Goal: Task Accomplishment & Management: Manage account settings

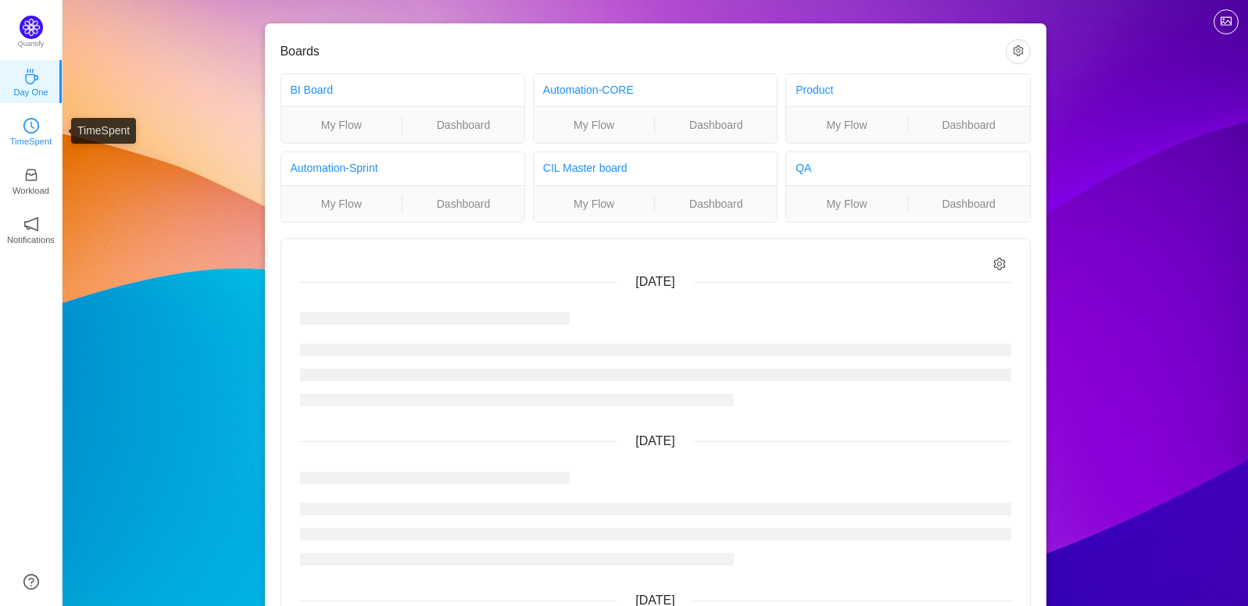
click at [33, 128] on icon "icon: clock-circle" at bounding box center [32, 125] width 4 height 7
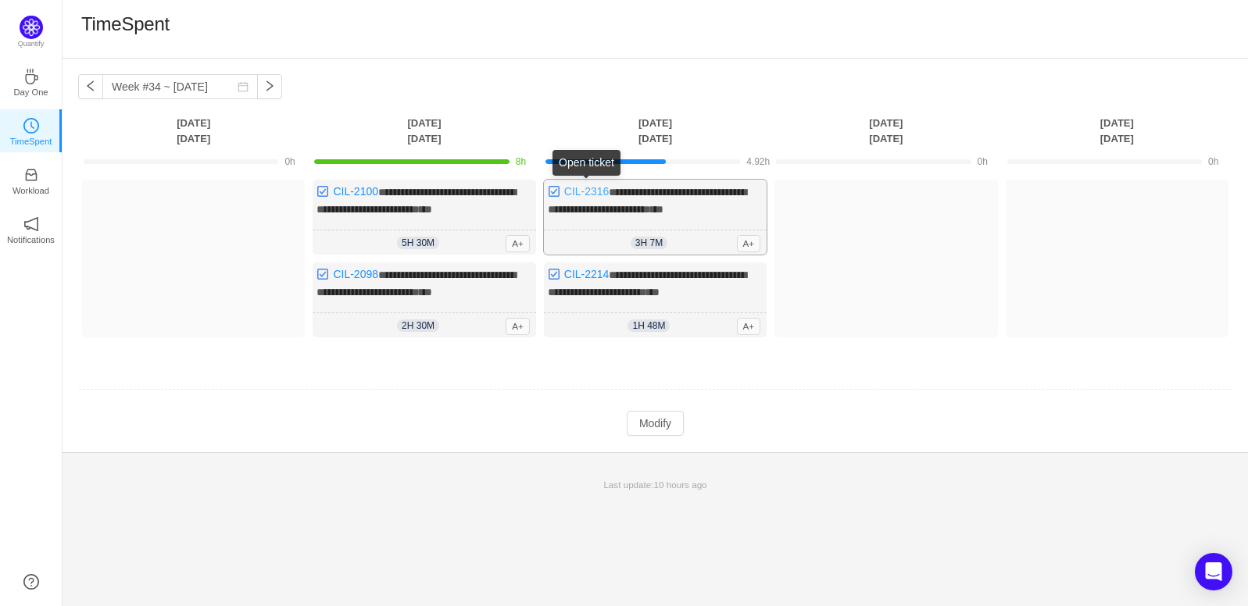
click at [591, 190] on link "CIL-2316" at bounding box center [586, 191] width 45 height 13
click at [850, 52] on div "TimeSpent" at bounding box center [656, 29] width 1186 height 59
click at [127, 91] on input "Week #34 ~ [DATE]" at bounding box center [180, 86] width 156 height 25
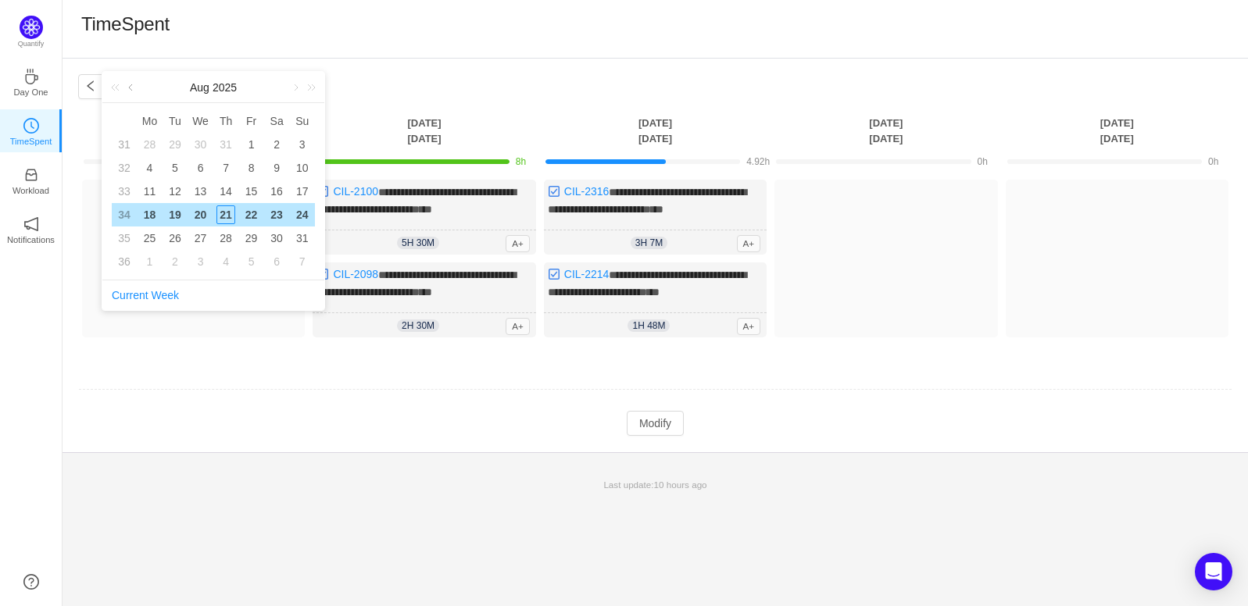
click at [134, 86] on link at bounding box center [132, 87] width 14 height 31
click at [188, 211] on td "23" at bounding box center [201, 214] width 26 height 23
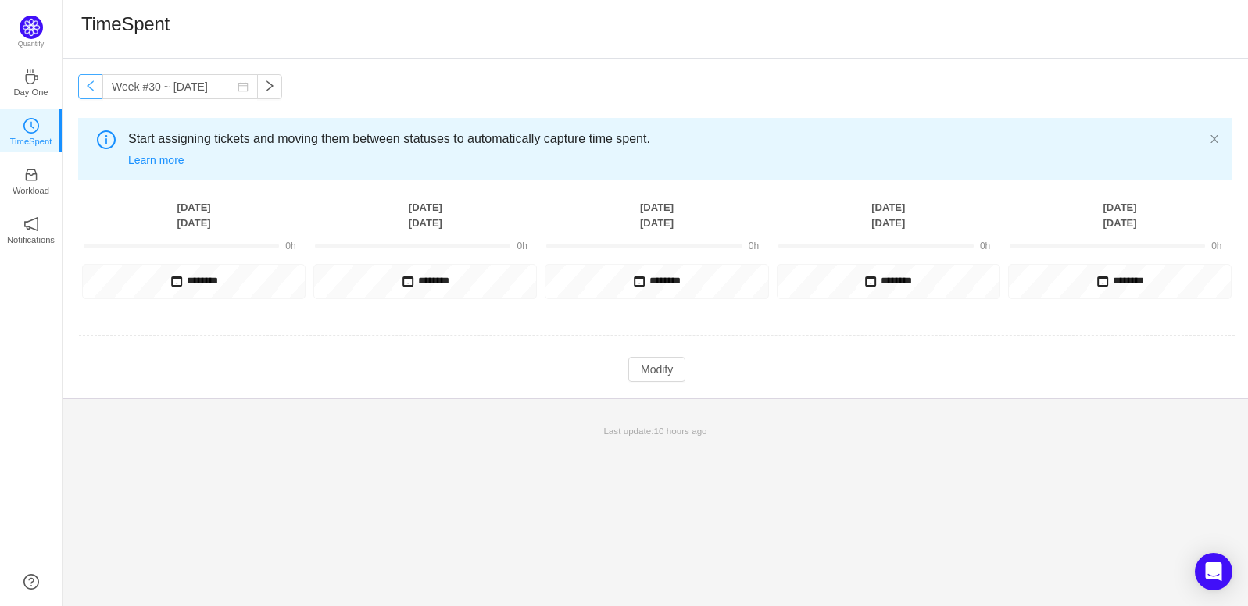
click at [88, 90] on button "button" at bounding box center [90, 86] width 25 height 25
click at [132, 86] on input "Week #29 ~ [DATE]" at bounding box center [180, 86] width 156 height 25
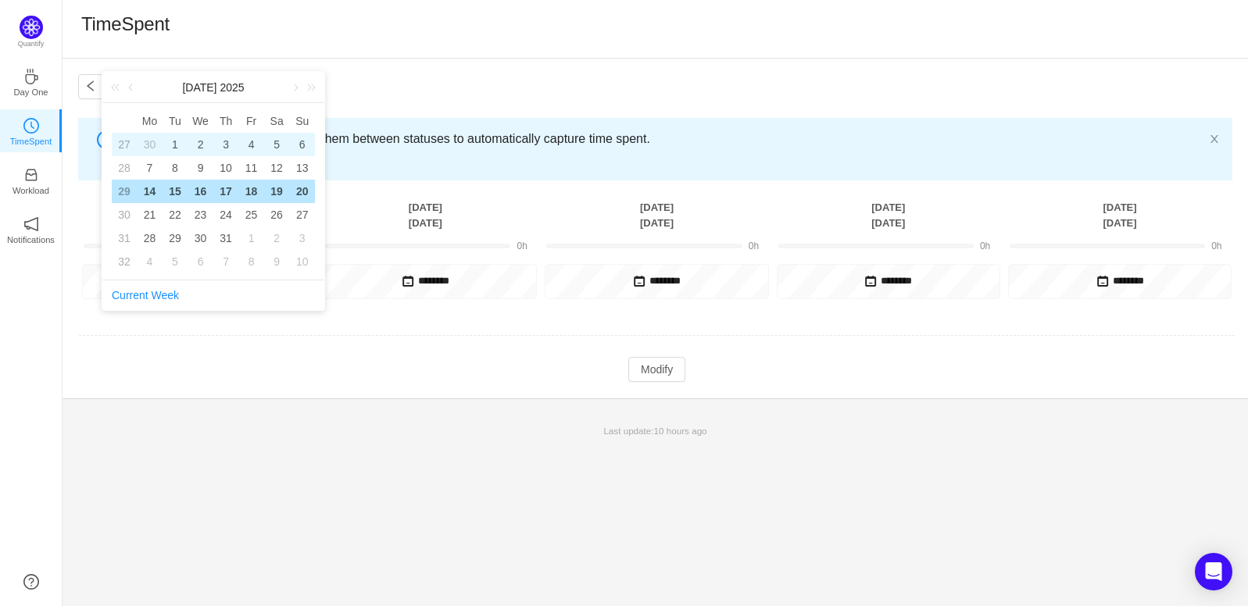
click at [167, 144] on div "1" at bounding box center [175, 144] width 19 height 19
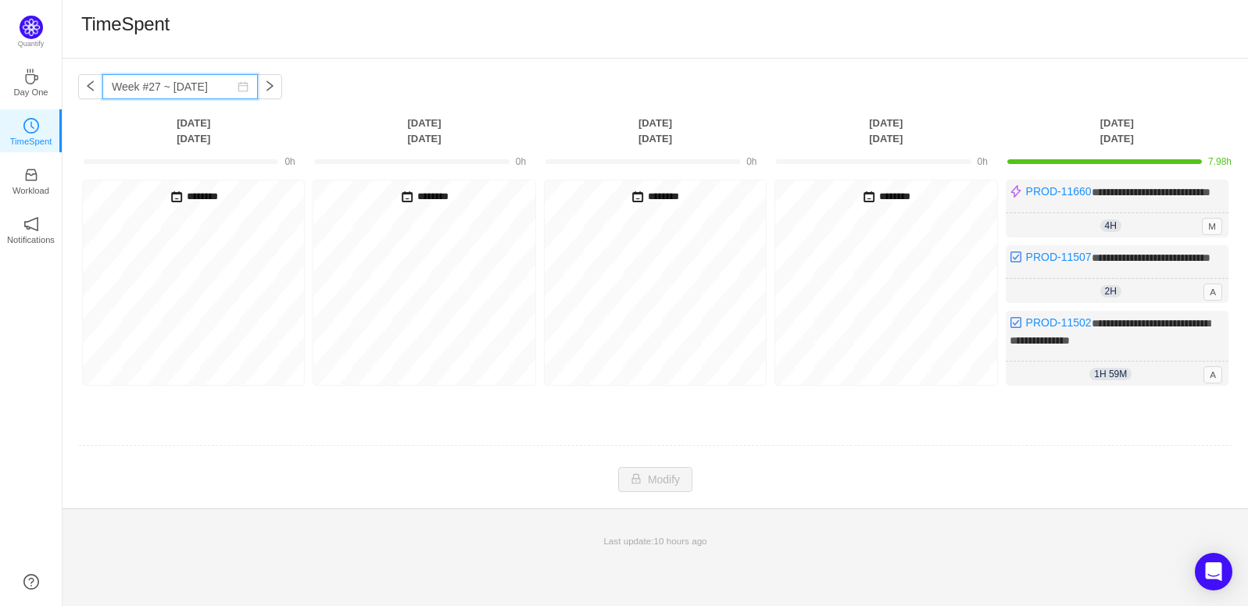
click at [161, 89] on input "Week #27 ~ [DATE]" at bounding box center [180, 86] width 156 height 25
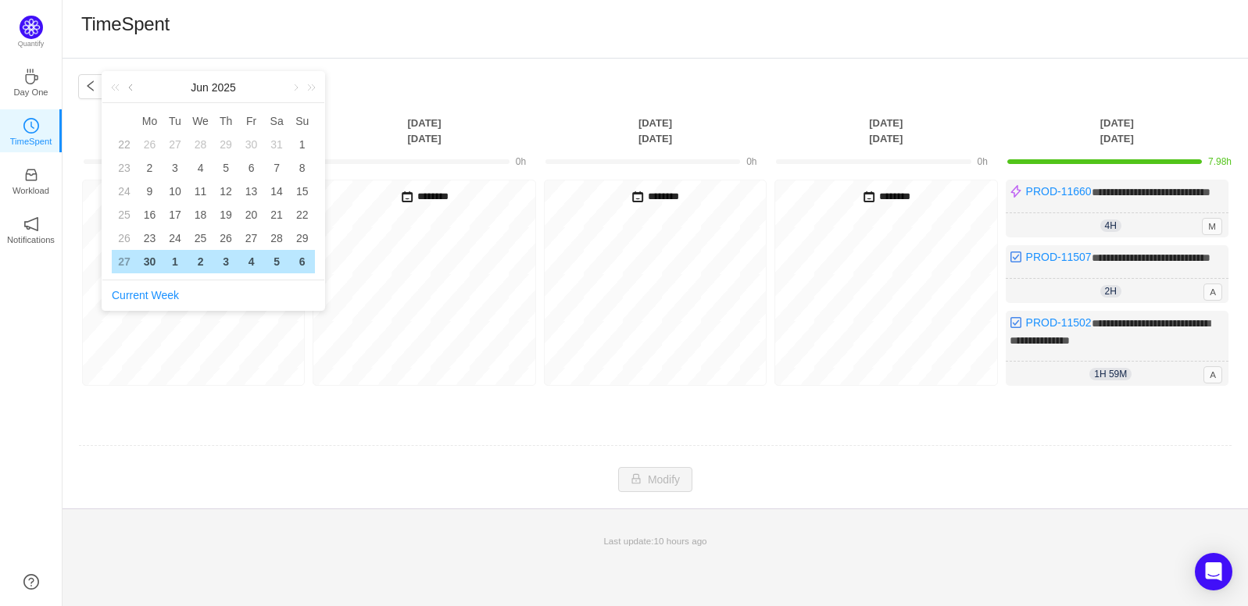
click at [131, 84] on link at bounding box center [132, 87] width 14 height 31
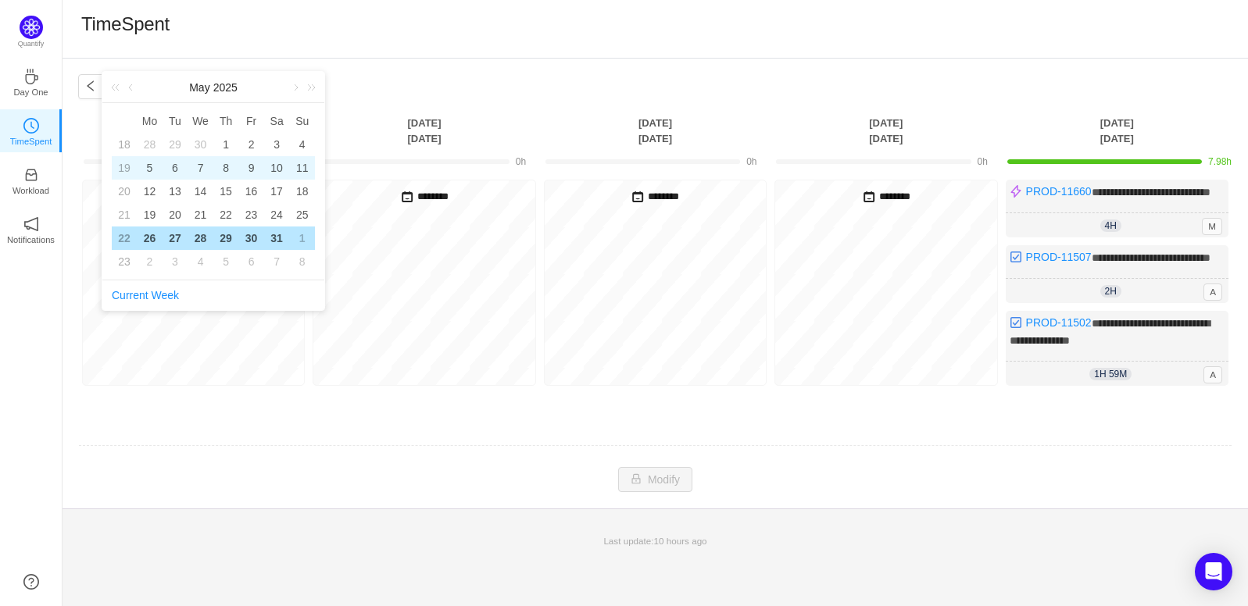
click at [178, 163] on div "6" at bounding box center [175, 168] width 19 height 19
type input "Week #19 ~ [DATE]"
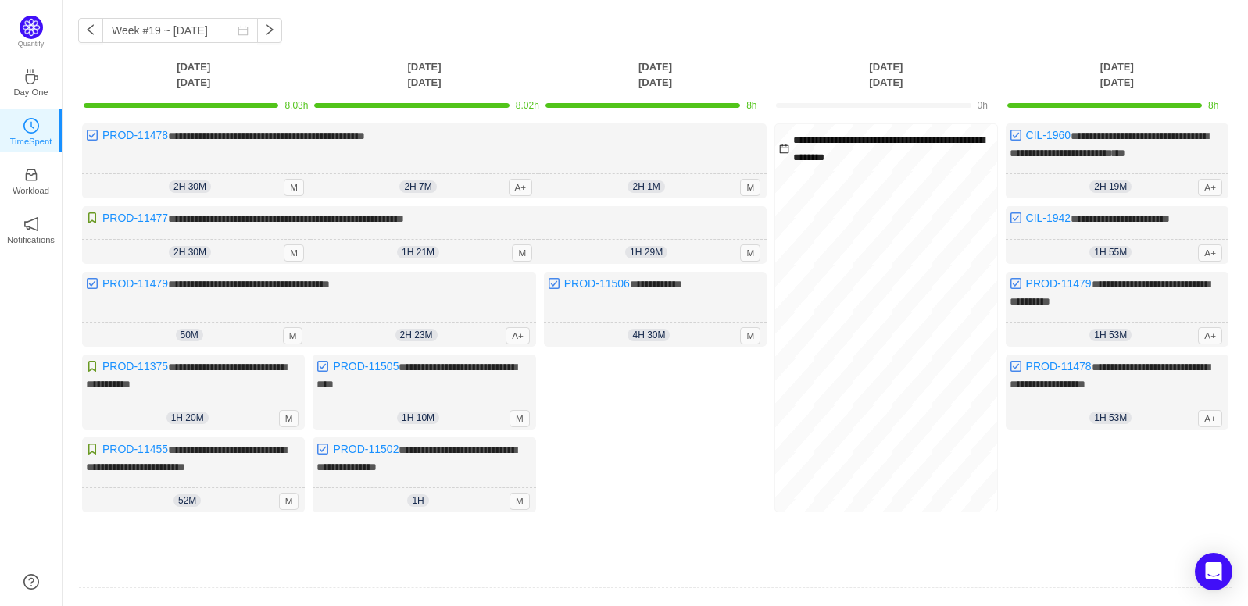
scroll to position [57, 0]
click at [159, 372] on link "PROD-11375" at bounding box center [135, 366] width 66 height 13
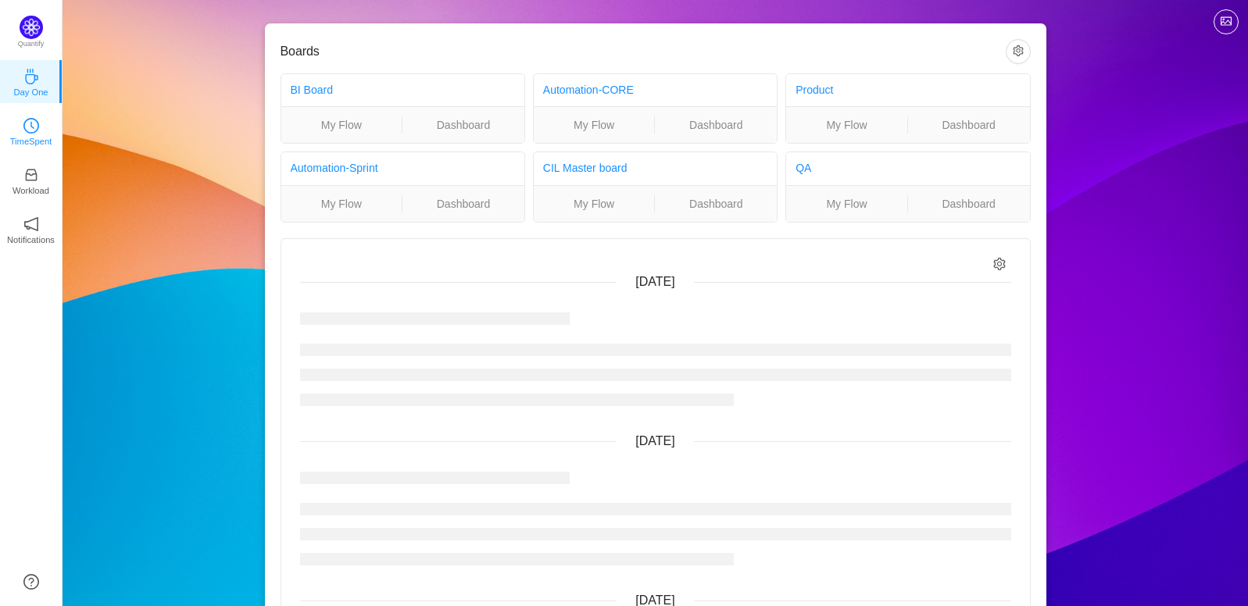
click at [25, 130] on icon "icon: clock-circle" at bounding box center [31, 126] width 16 height 16
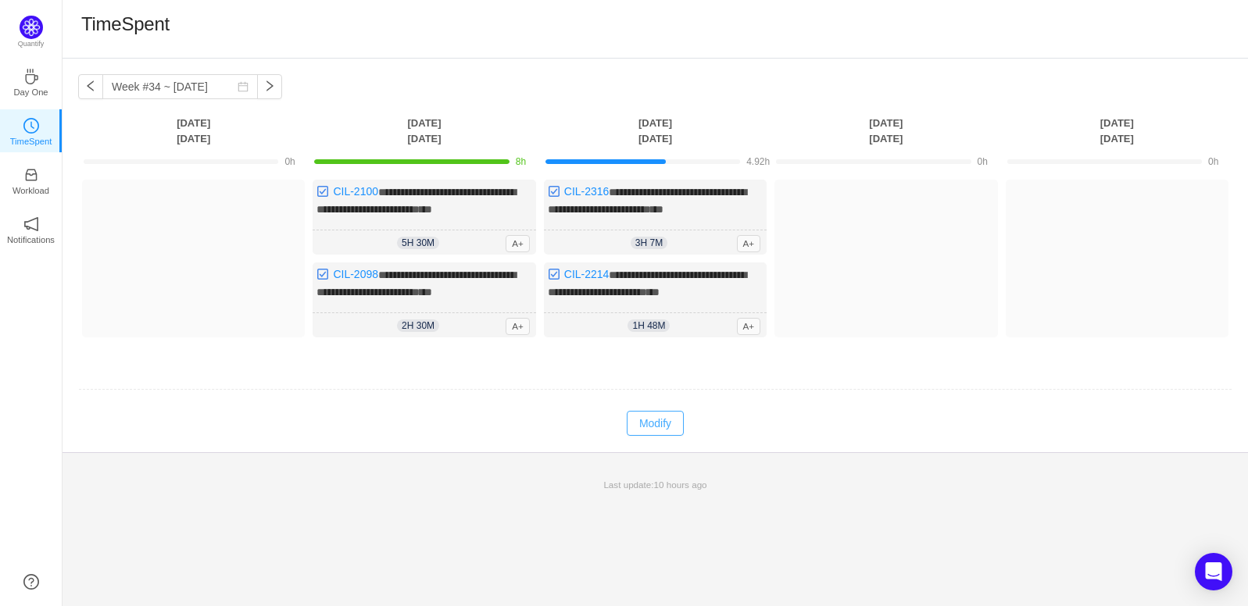
click at [644, 436] on button "Modify" at bounding box center [655, 423] width 57 height 25
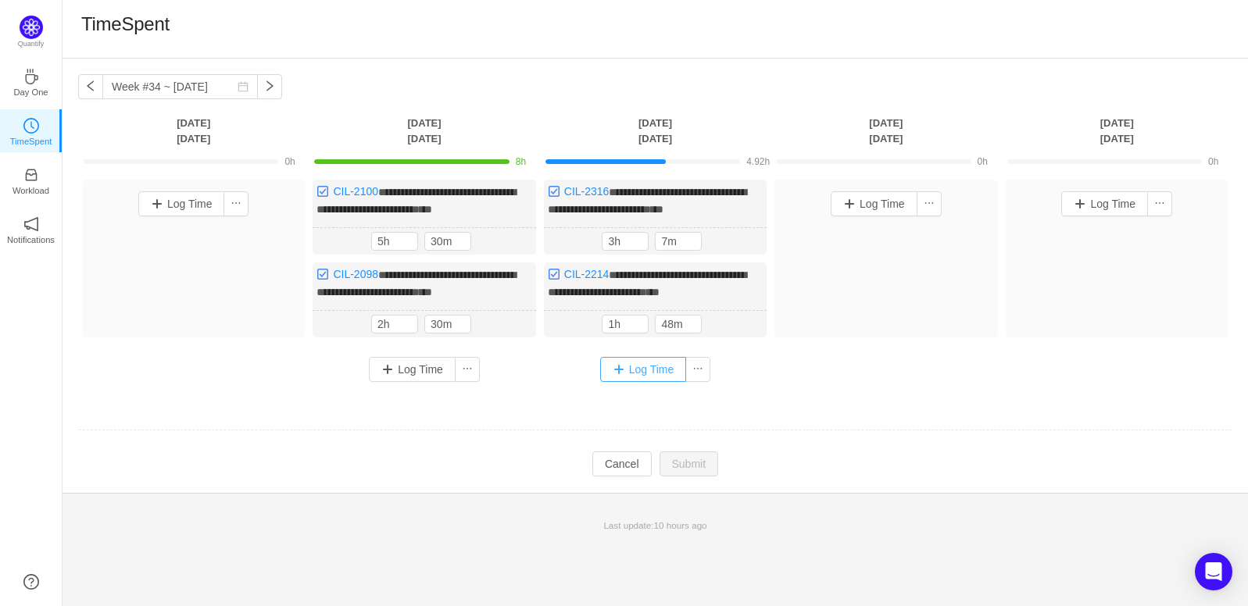
click at [637, 379] on button "Log Time" at bounding box center [643, 369] width 87 height 25
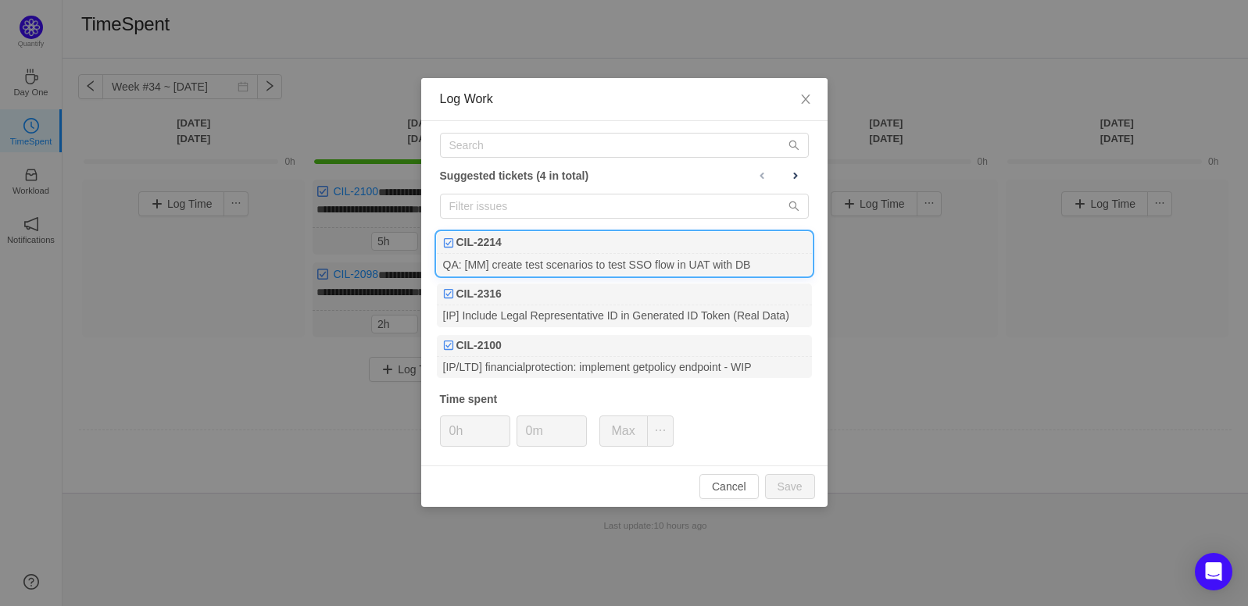
click at [562, 264] on div "QA: [MM] create test scenarios to test SSO flow in UAT with DB" at bounding box center [624, 264] width 375 height 21
click at [503, 424] on icon "icon: up" at bounding box center [501, 426] width 5 height 5
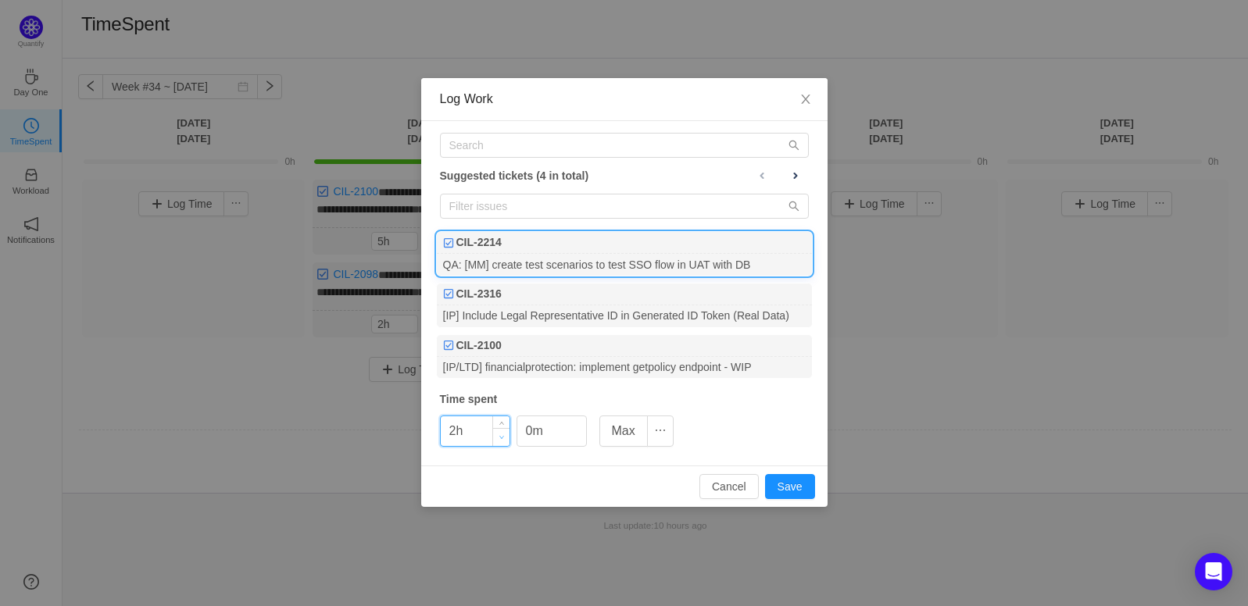
click at [503, 438] on span "Decrease Value" at bounding box center [501, 437] width 16 height 18
type input "1h"
click at [504, 438] on span "Decrease Value" at bounding box center [501, 437] width 16 height 18
click at [585, 420] on span "Increase Value" at bounding box center [578, 426] width 16 height 18
type input "20m"
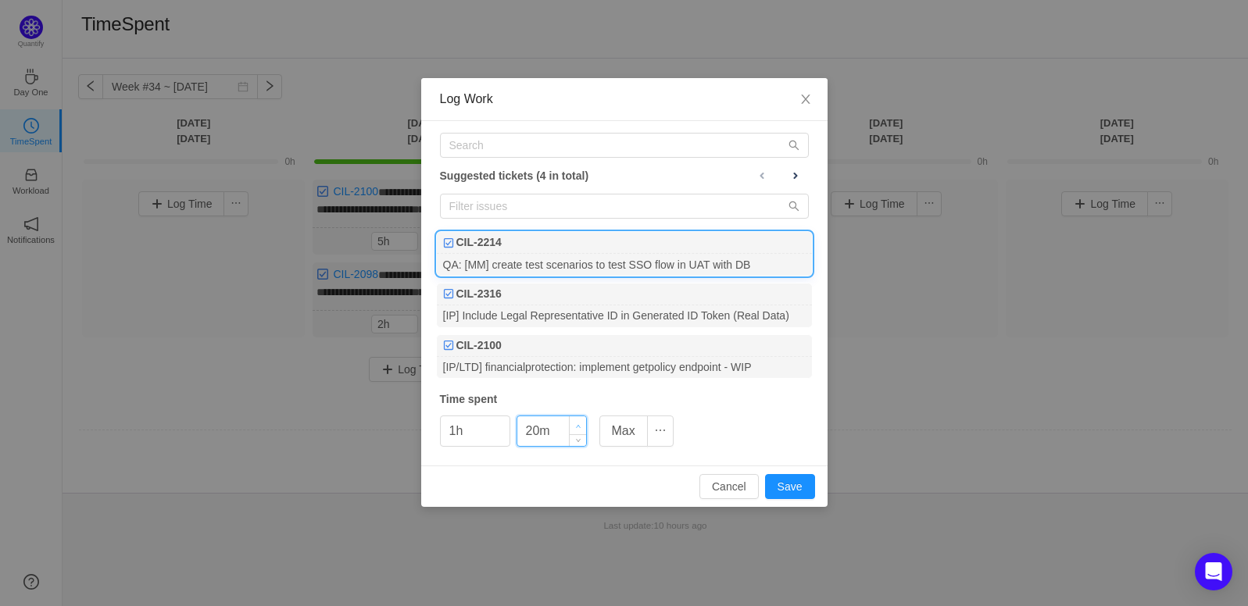
click at [585, 420] on span "Increase Value" at bounding box center [578, 426] width 16 height 18
click at [795, 484] on button "Save" at bounding box center [790, 486] width 50 height 25
type input "0h"
type input "0m"
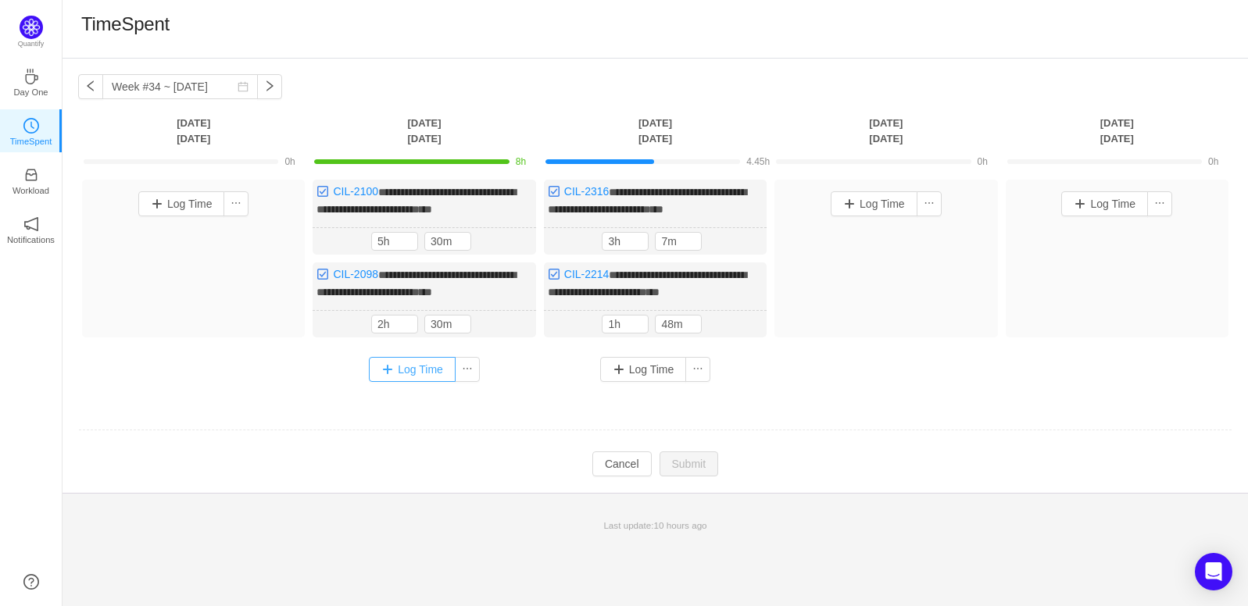
click at [415, 378] on button "Log Time" at bounding box center [412, 369] width 87 height 25
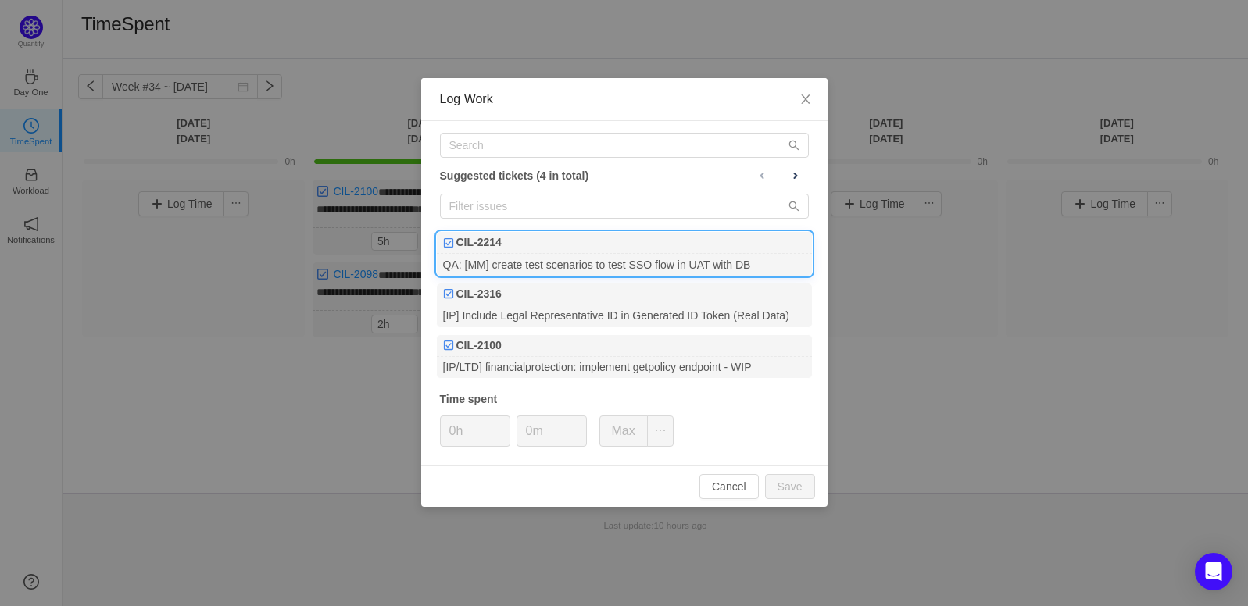
click at [556, 254] on div "QA: [MM] create test scenarios to test SSO flow in UAT with DB" at bounding box center [624, 264] width 375 height 21
click at [504, 429] on span "Decrease Value" at bounding box center [501, 437] width 16 height 18
click at [578, 418] on span "Increase Value" at bounding box center [578, 426] width 16 height 18
click at [578, 419] on span "Increase Value" at bounding box center [578, 426] width 16 height 18
click at [577, 419] on span "Increase Value" at bounding box center [578, 426] width 16 height 18
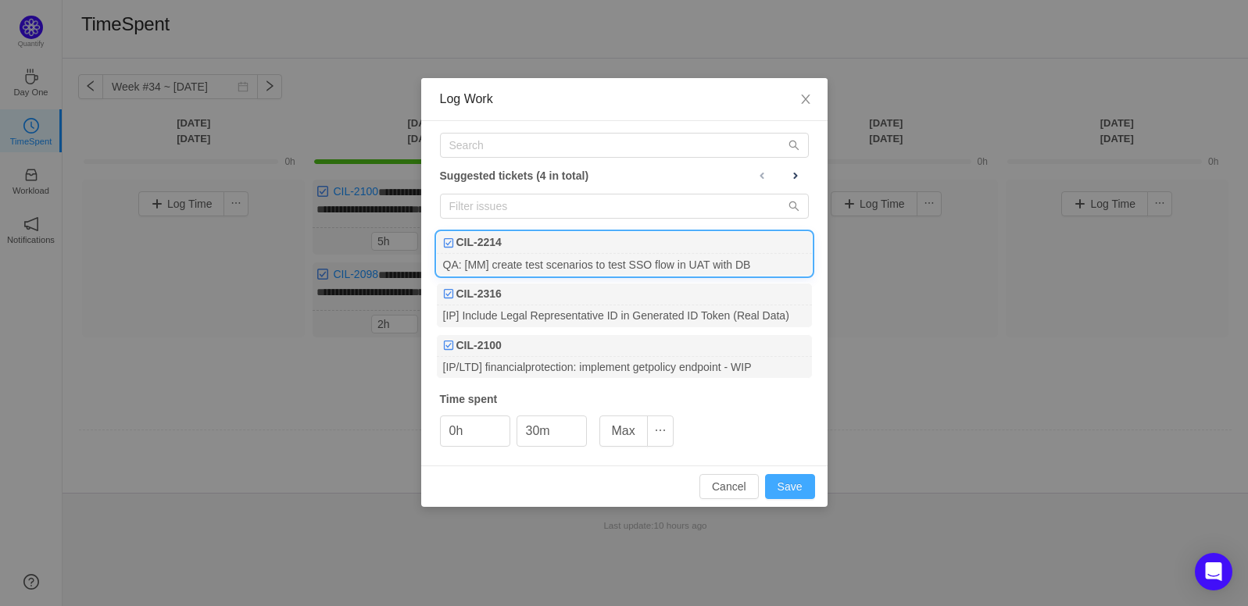
click at [786, 485] on button "Save" at bounding box center [790, 486] width 50 height 25
type input "0m"
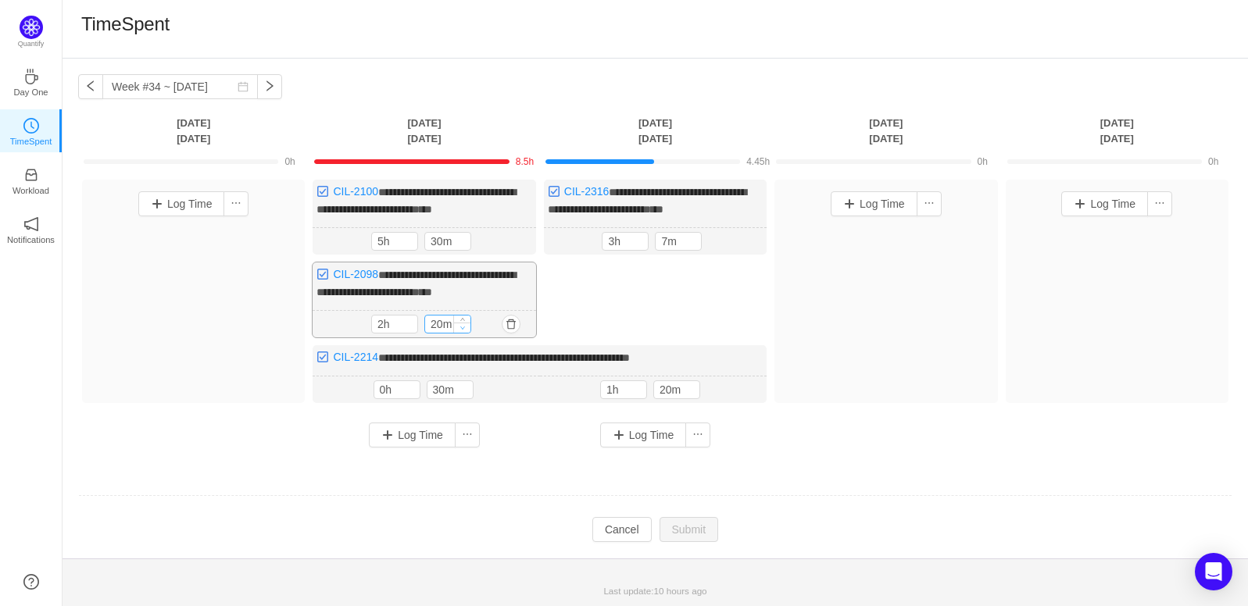
click at [456, 333] on span "Decrease Value" at bounding box center [462, 328] width 16 height 10
click at [460, 334] on span "Decrease Value" at bounding box center [462, 329] width 16 height 10
type input "0m"
click at [460, 334] on span "Decrease Value" at bounding box center [462, 329] width 16 height 10
click at [707, 544] on button "Submit" at bounding box center [689, 531] width 59 height 25
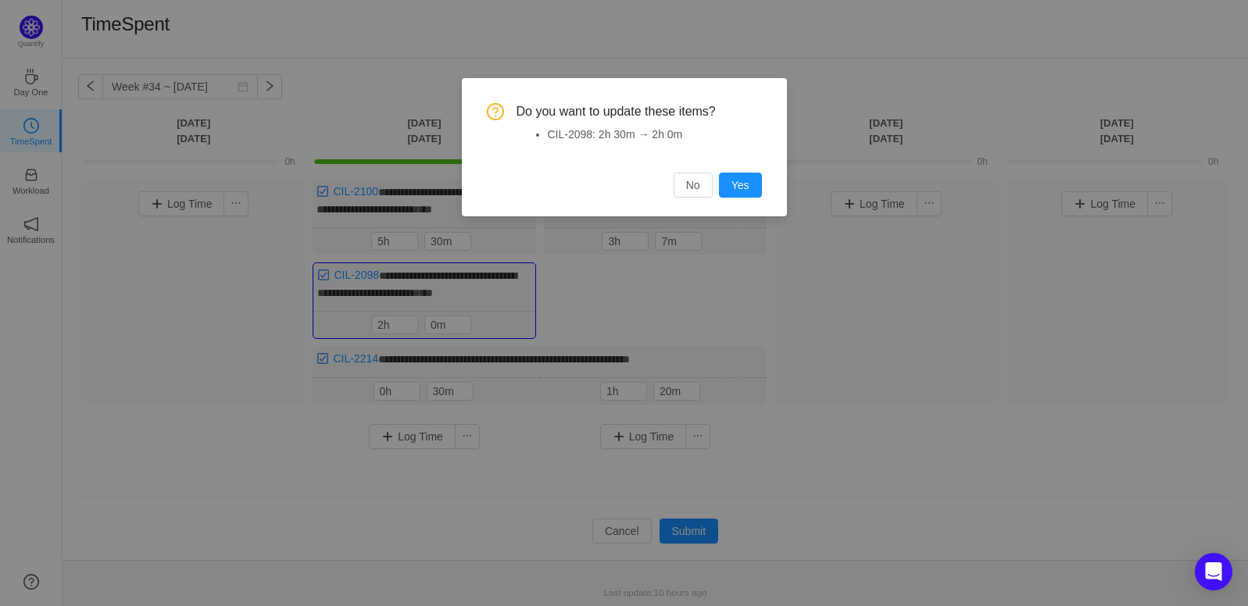
click at [766, 188] on div "Do you want to update these items? CIL-2098: 2h 30m → 2h 0m No Yes" at bounding box center [624, 147] width 325 height 138
click at [754, 188] on button "Yes" at bounding box center [740, 185] width 43 height 25
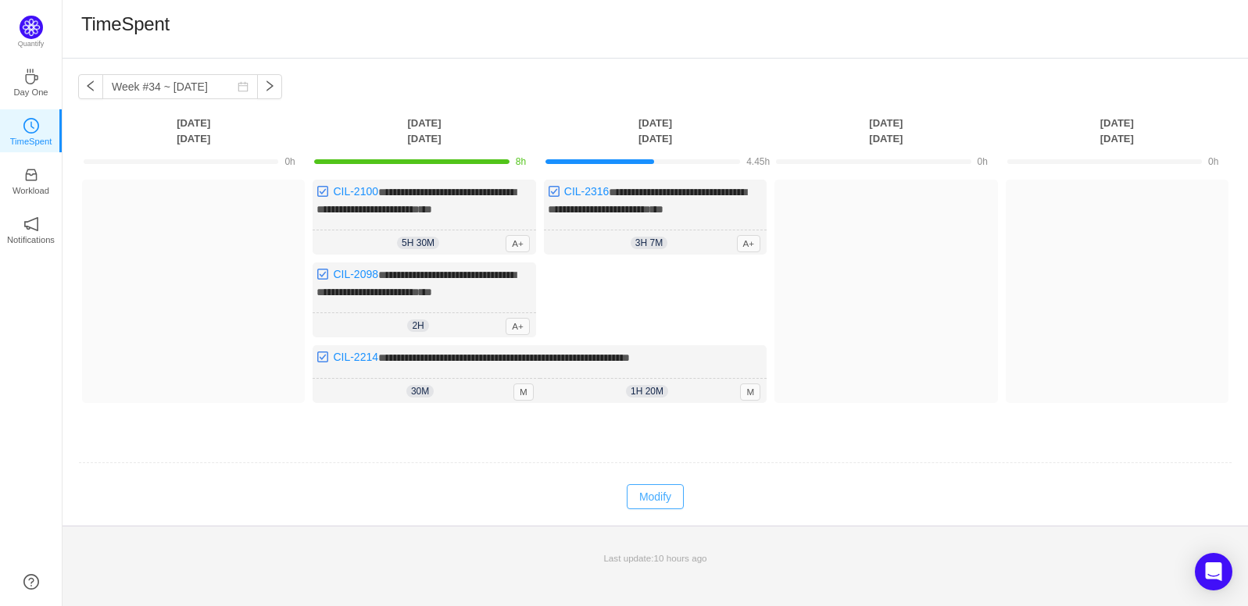
click at [644, 506] on button "Modify" at bounding box center [655, 497] width 57 height 25
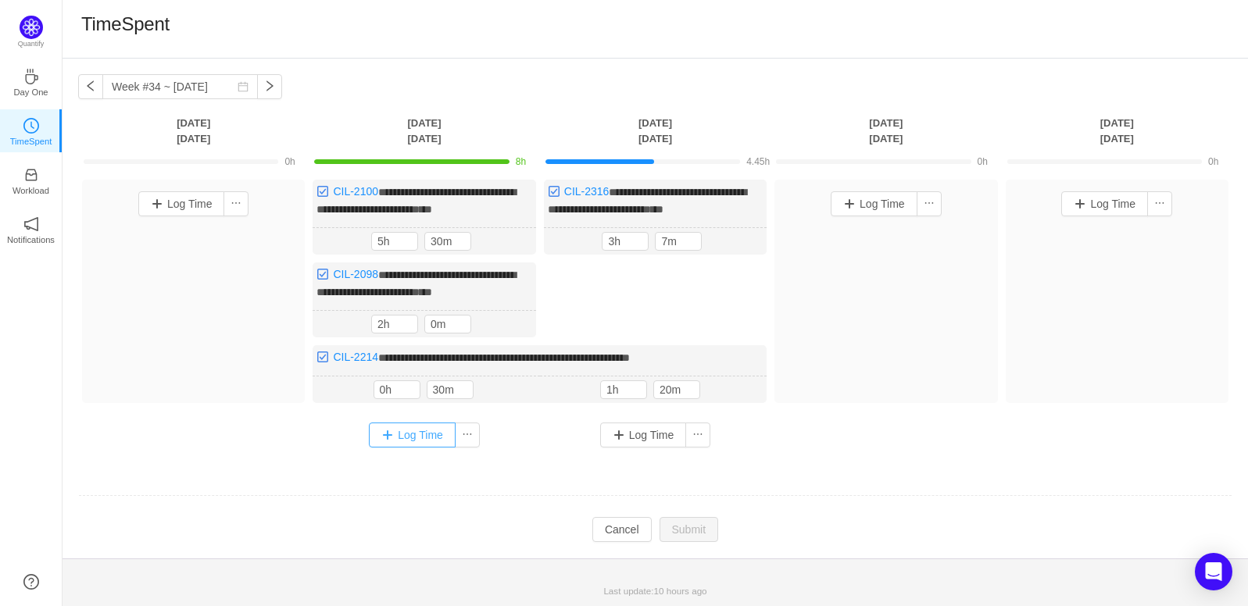
click at [424, 448] on button "Log Time" at bounding box center [412, 435] width 87 height 25
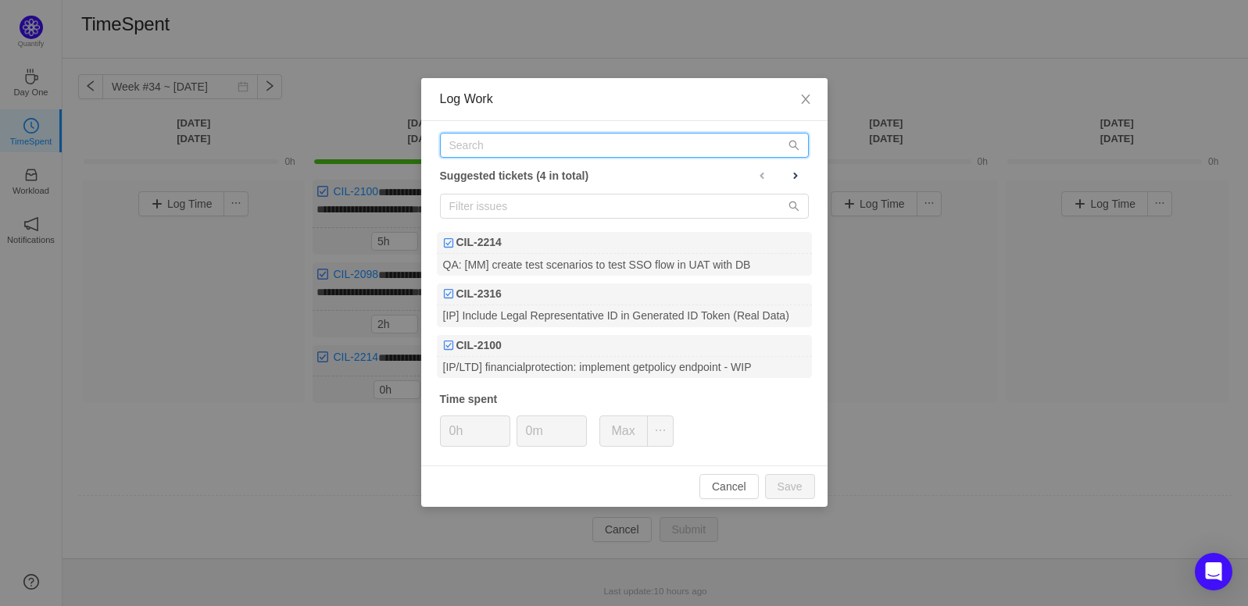
click at [507, 144] on input "text" at bounding box center [624, 145] width 369 height 25
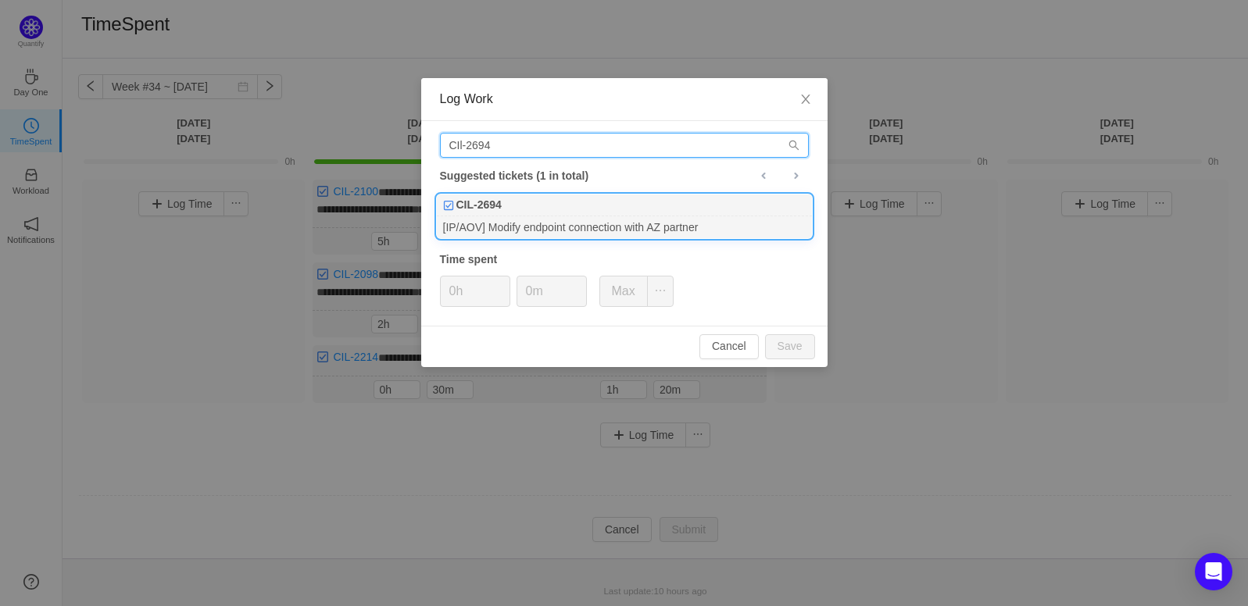
type input "CIl-2694"
click at [627, 217] on div "[IP/AOV] Modify endpoint connection with AZ partner" at bounding box center [624, 226] width 375 height 21
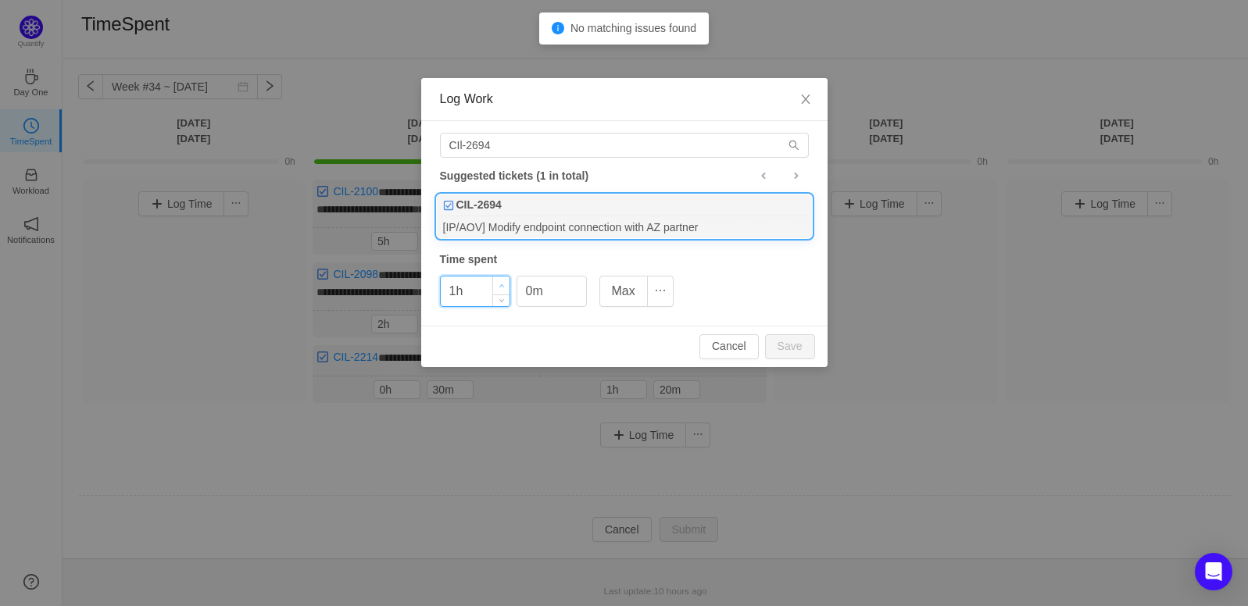
click at [499, 287] on icon "icon: up" at bounding box center [501, 286] width 5 height 5
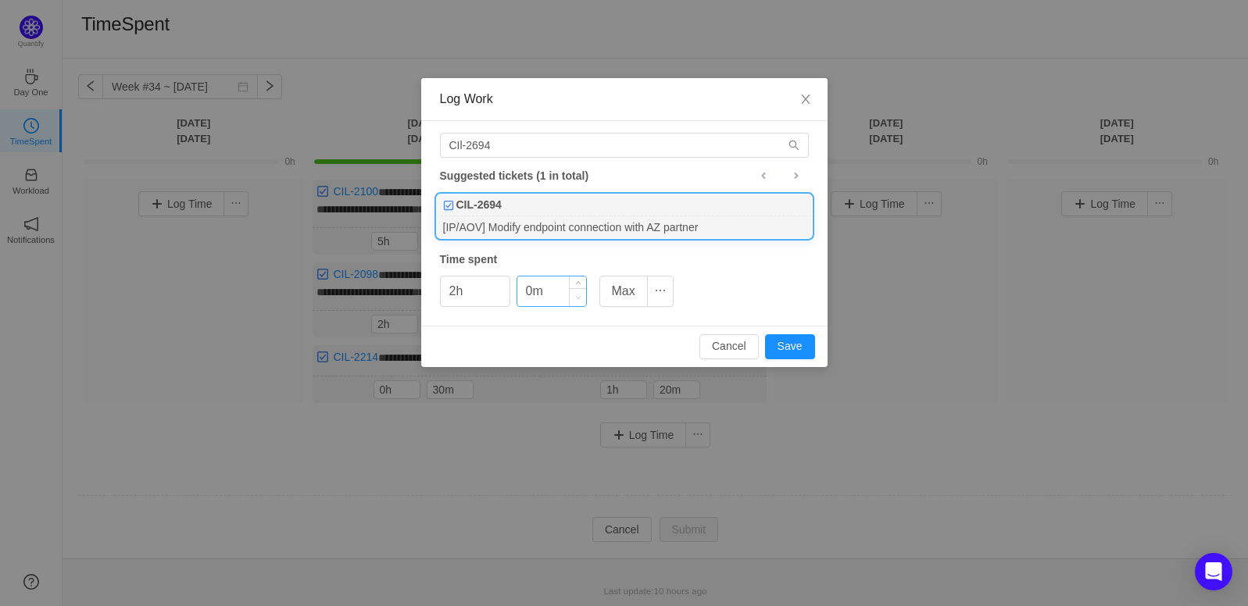
click at [578, 288] on span "Decrease Value" at bounding box center [578, 297] width 16 height 18
click at [780, 342] on button "Save" at bounding box center [790, 347] width 50 height 25
type input "0h"
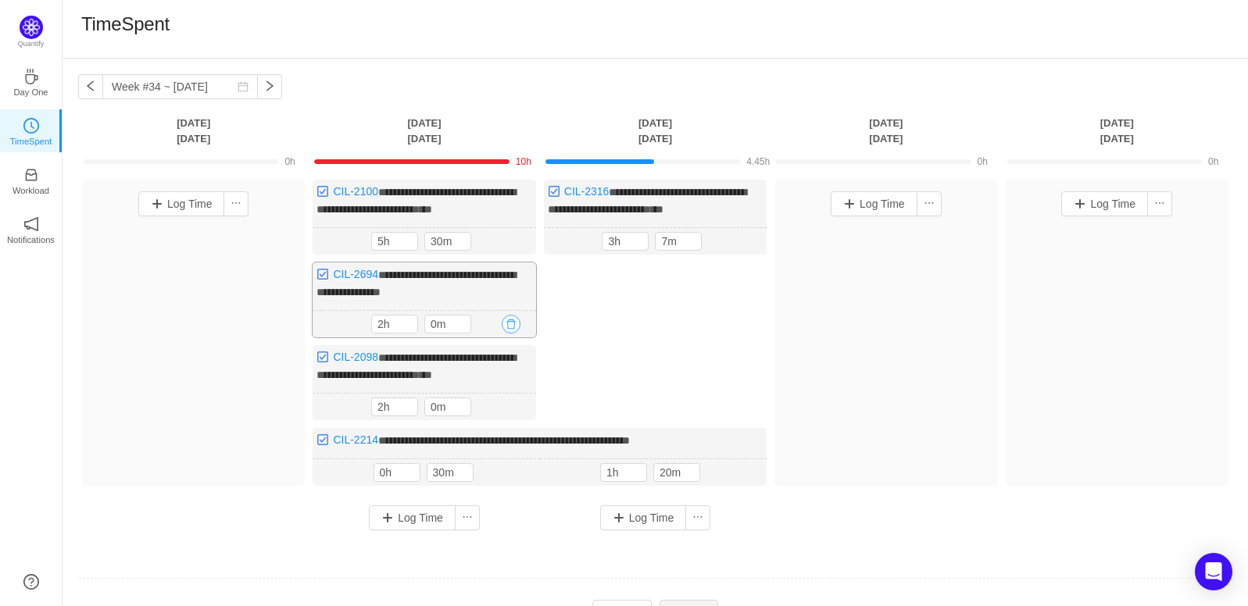
click at [513, 334] on button "button" at bounding box center [511, 324] width 19 height 19
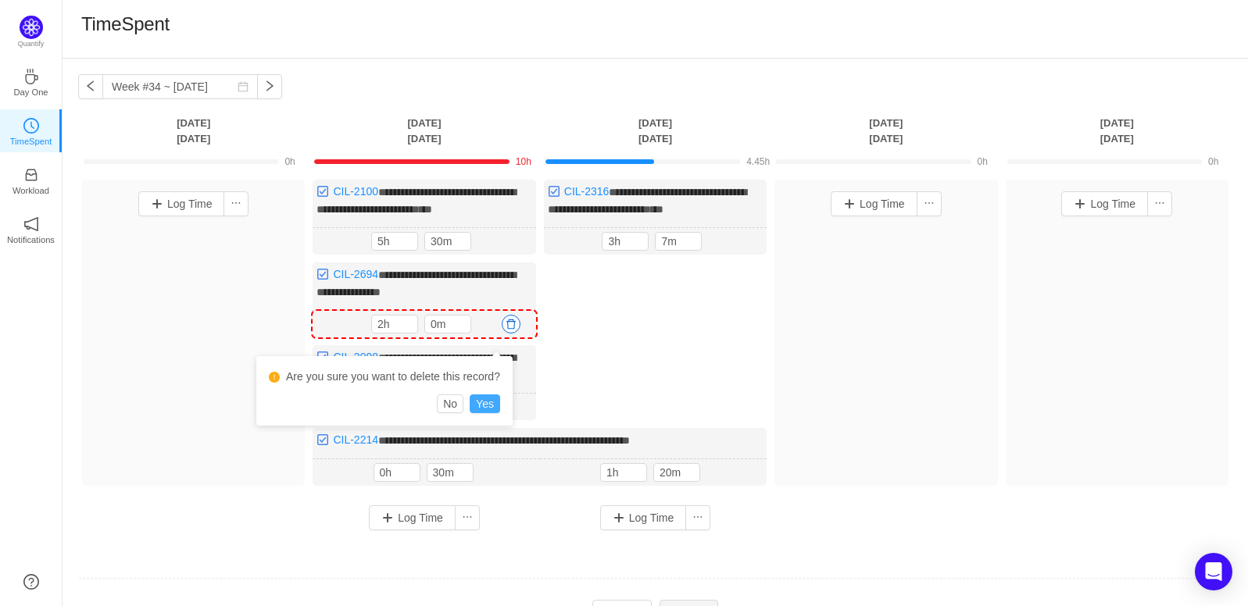
click at [500, 406] on button "Yes" at bounding box center [485, 404] width 30 height 19
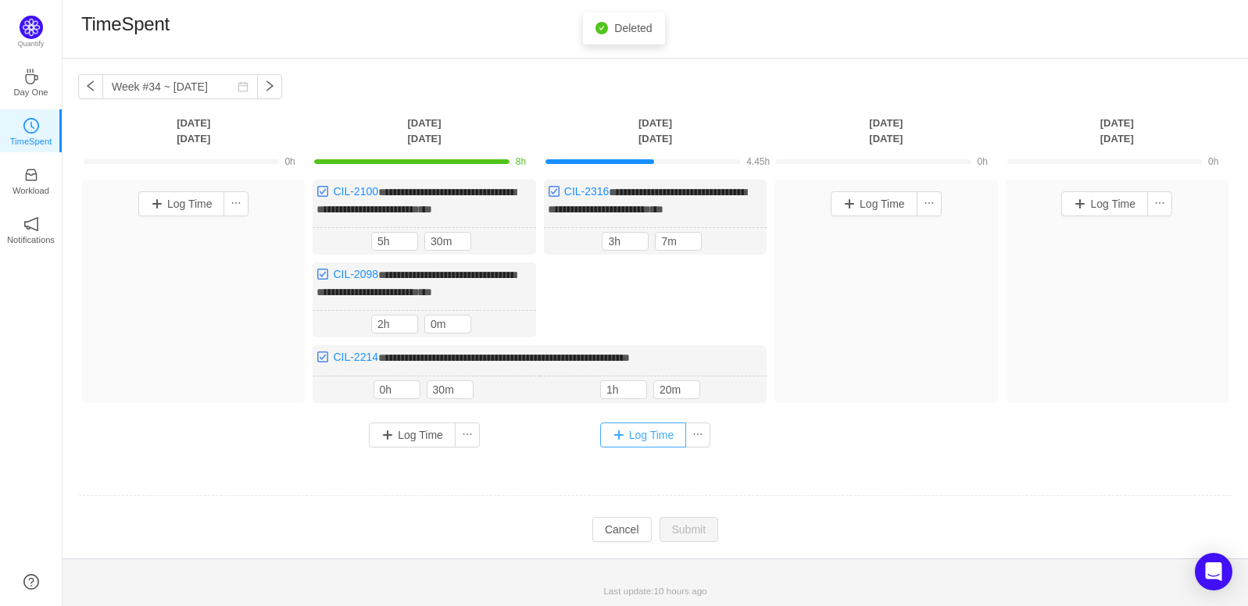
click at [649, 441] on button "Log Time" at bounding box center [643, 435] width 87 height 25
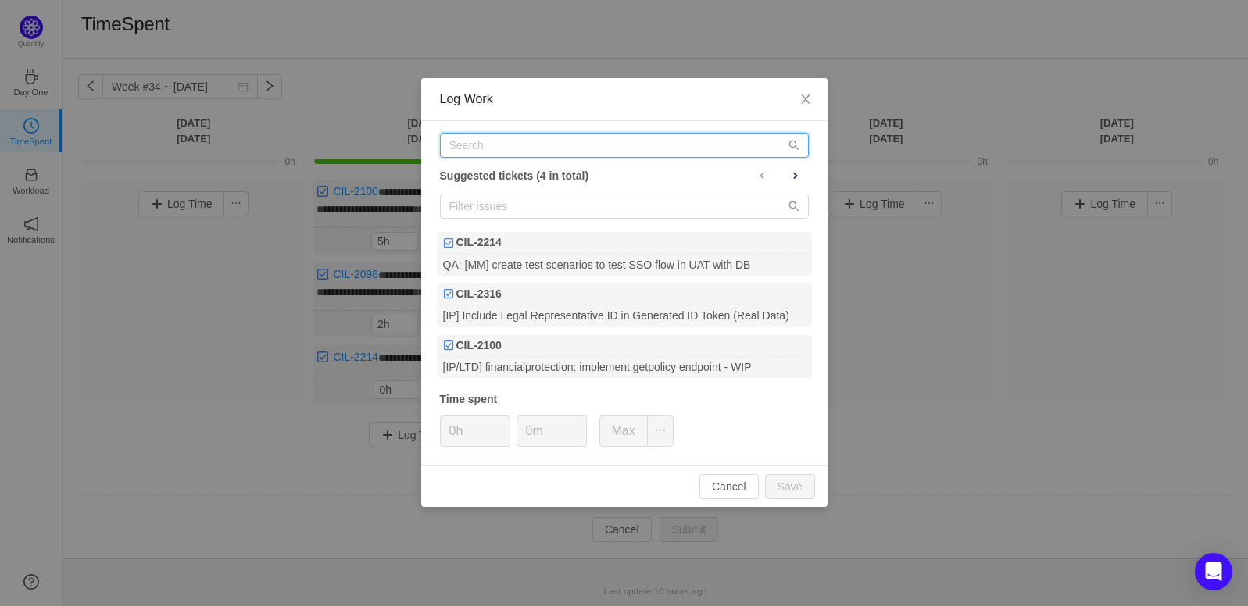
click at [532, 141] on input "text" at bounding box center [624, 145] width 369 height 25
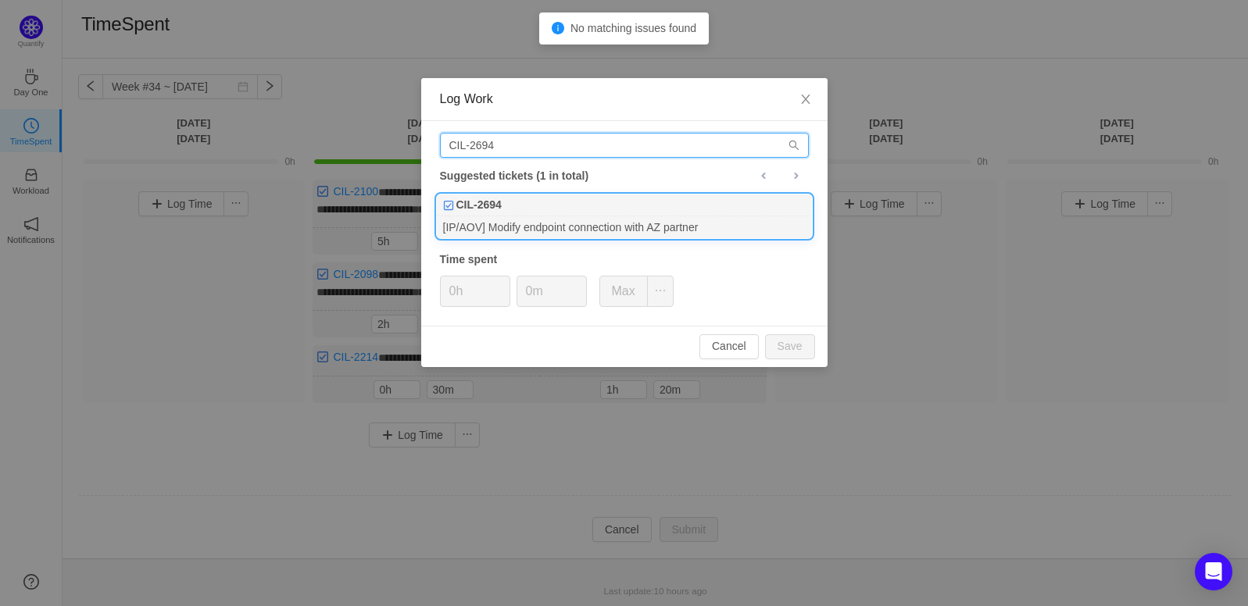
type input "CIL-2694"
click at [632, 212] on div "CIL-2694" at bounding box center [624, 206] width 375 height 22
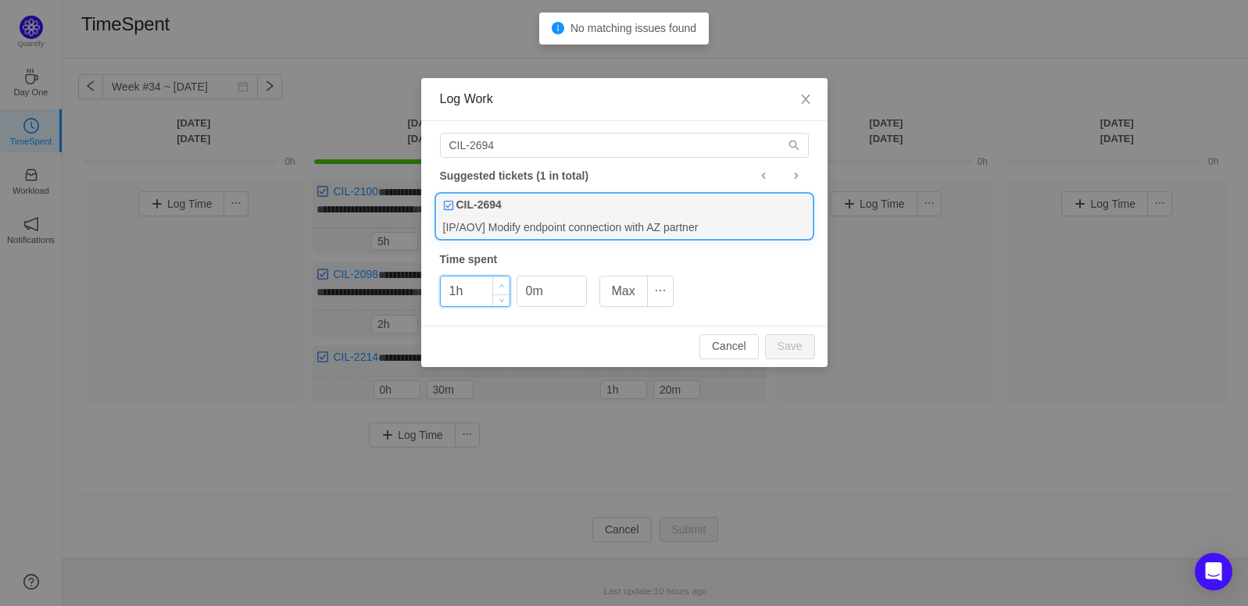
click at [503, 281] on span "Increase Value" at bounding box center [501, 286] width 16 height 18
click at [803, 350] on button "Save" at bounding box center [790, 347] width 50 height 25
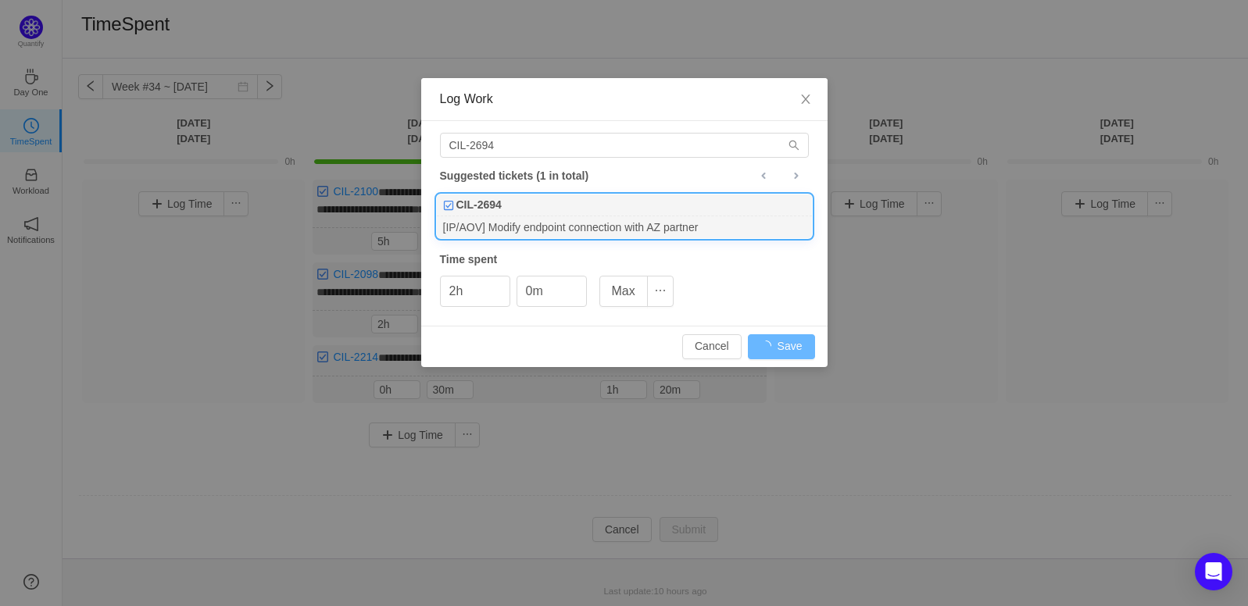
type input "0h"
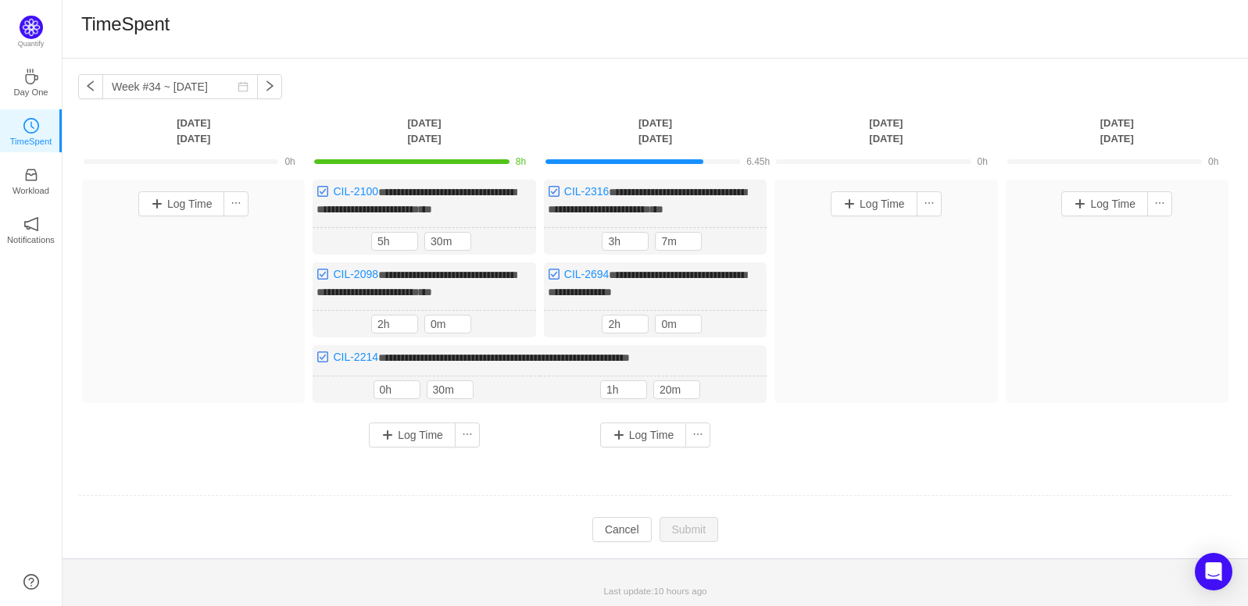
click at [668, 500] on td at bounding box center [655, 497] width 1154 height 40
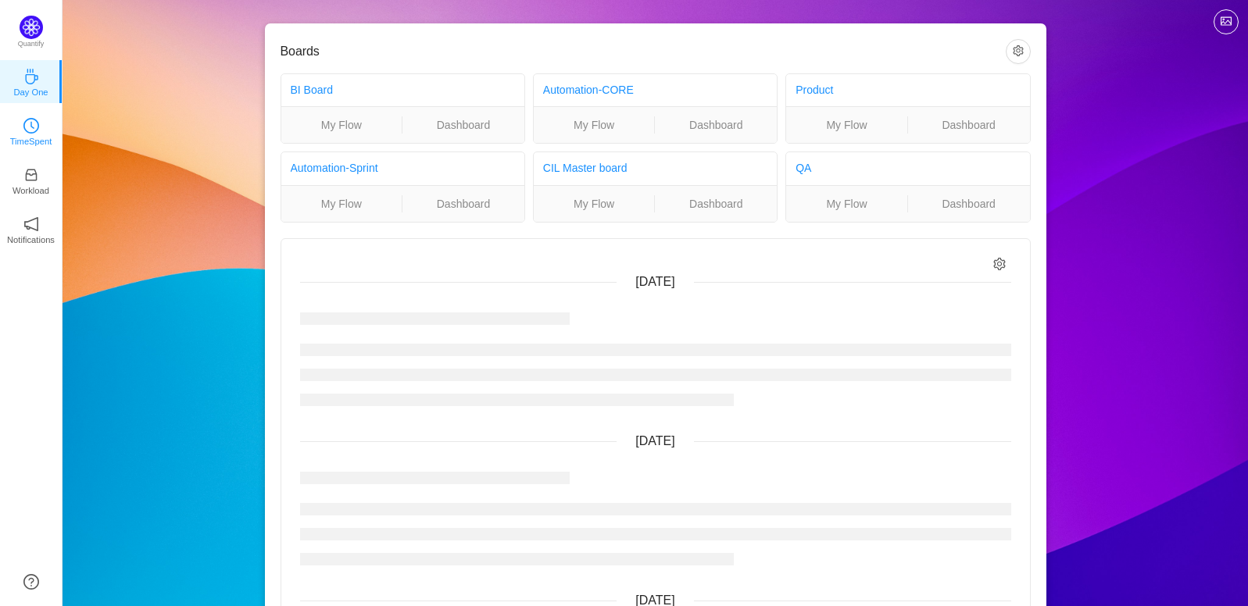
click at [30, 132] on icon "icon: clock-circle" at bounding box center [31, 126] width 16 height 16
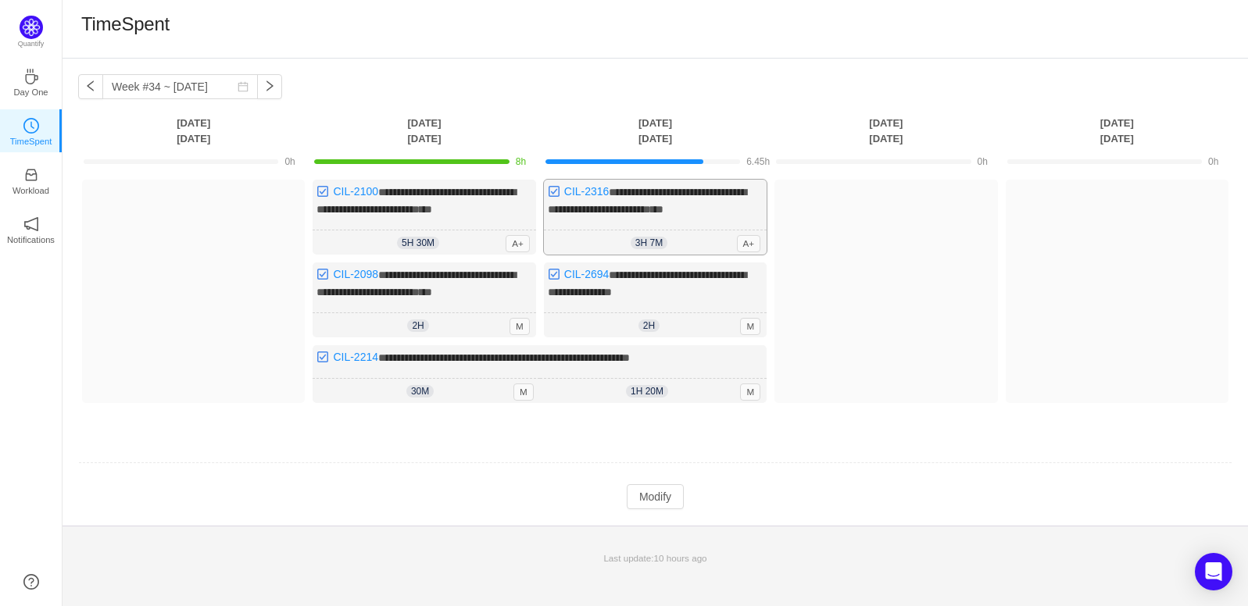
click at [690, 256] on div "3h 7m 3h 7m A+" at bounding box center [655, 243] width 223 height 25
click at [653, 501] on button "Modify" at bounding box center [655, 497] width 57 height 25
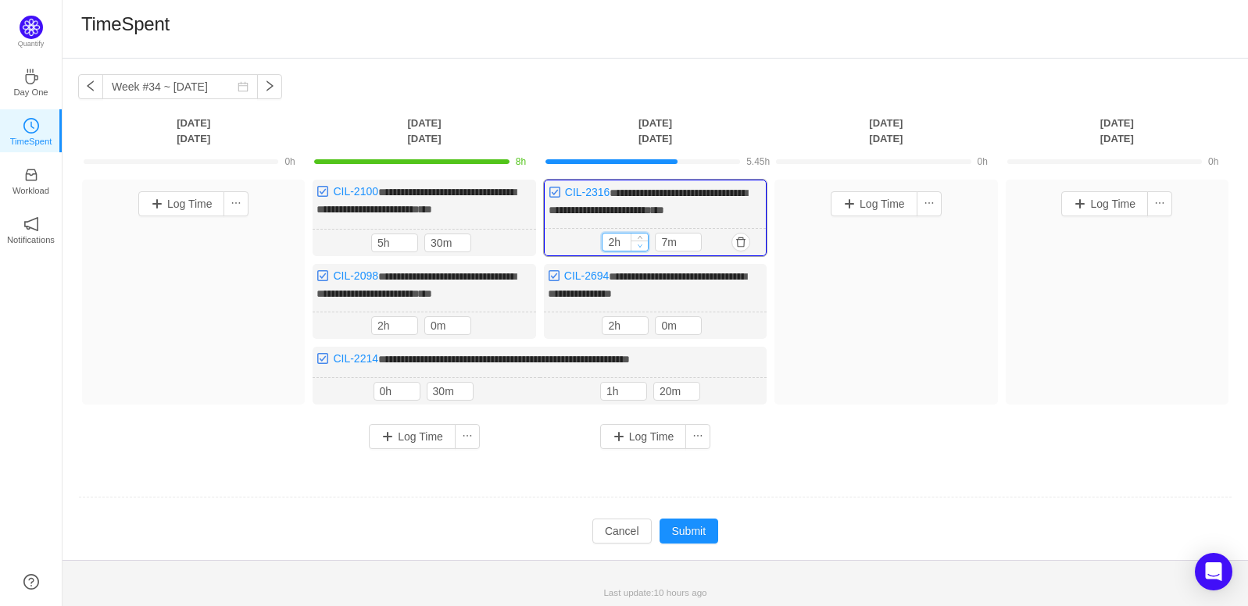
click at [644, 251] on span "Decrease Value" at bounding box center [640, 246] width 16 height 10
type input "1h"
click at [644, 251] on span "Decrease Value" at bounding box center [640, 246] width 16 height 10
click at [692, 559] on div "**********" at bounding box center [656, 310] width 1186 height 502
click at [689, 544] on button "Submit" at bounding box center [689, 531] width 59 height 25
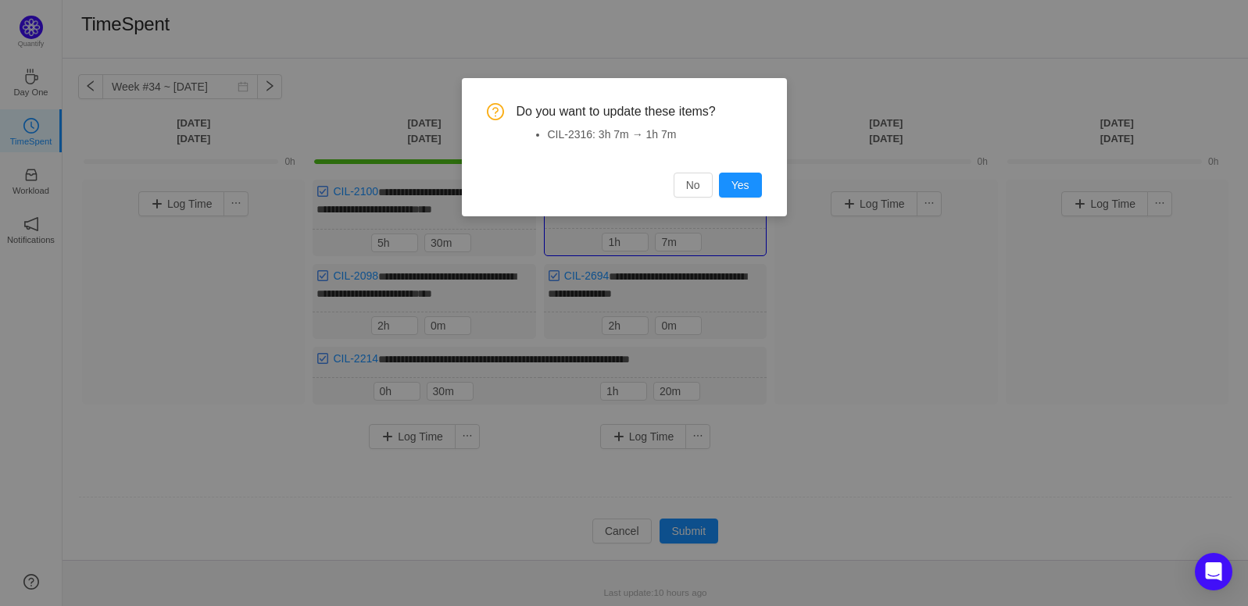
click at [771, 180] on div "Do you want to update these items? CIL-2316: 3h 7m → 1h 7m No Yes" at bounding box center [624, 147] width 325 height 138
click at [753, 186] on button "Yes" at bounding box center [740, 185] width 43 height 25
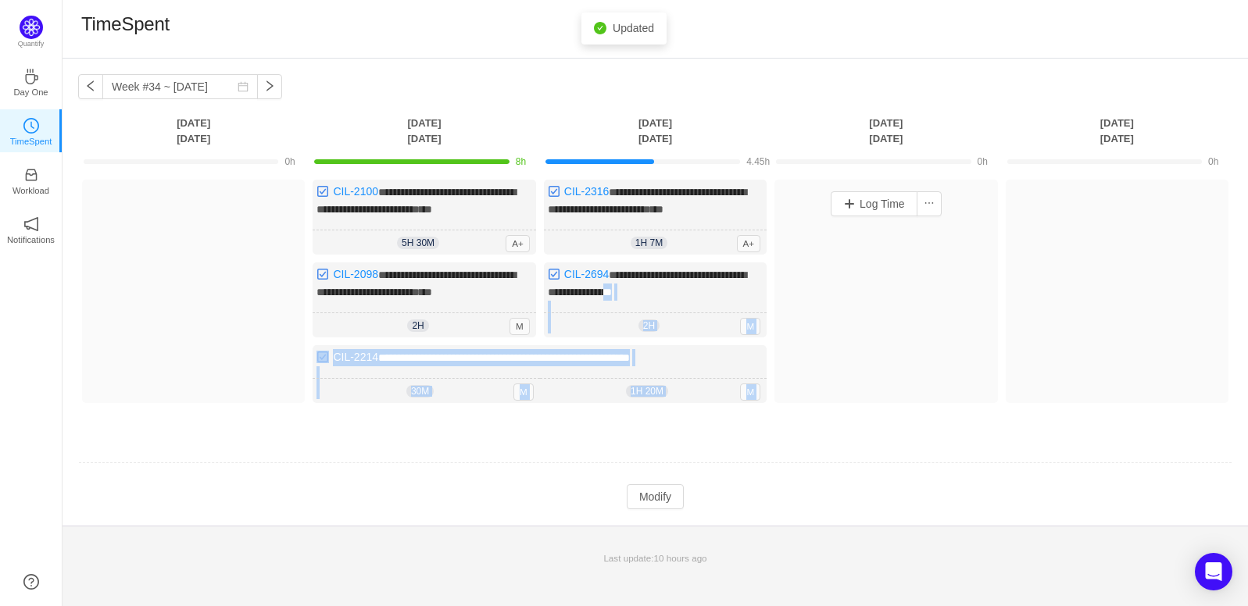
drag, startPoint x: 674, startPoint y: 300, endPoint x: 834, endPoint y: 284, distance: 161.0
click at [837, 285] on div "**********" at bounding box center [655, 303] width 1154 height 247
click at [834, 284] on div "Log Time" at bounding box center [886, 292] width 223 height 224
